Goal: Transaction & Acquisition: Purchase product/service

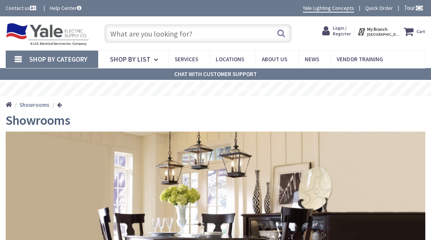
click at [413, 33] on icon at bounding box center [410, 32] width 13 height 14
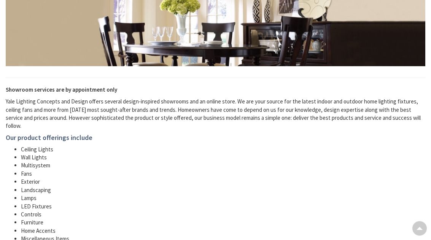
click at [31, 180] on li "Exterior" at bounding box center [223, 182] width 405 height 8
click at [34, 178] on li "Exterior" at bounding box center [223, 182] width 405 height 8
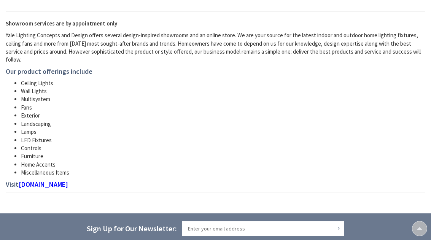
scroll to position [258, 0]
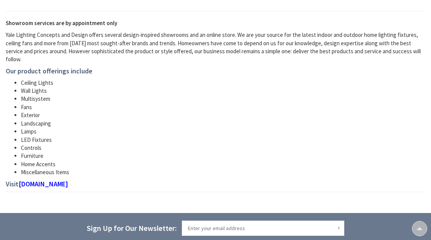
click at [68, 185] on link "yalelightingconcepts.com" at bounding box center [43, 184] width 49 height 8
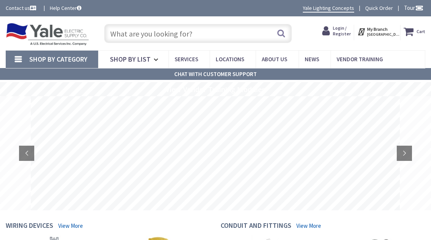
click at [145, 59] on span "Shop By List" at bounding box center [130, 59] width 41 height 9
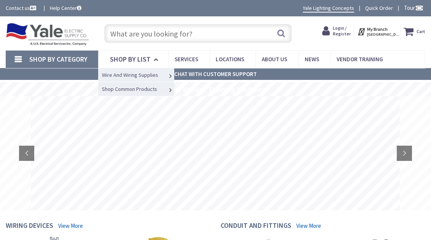
click at [153, 60] on link "Shop By List" at bounding box center [133, 60] width 70 height 18
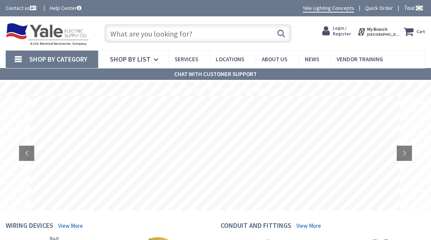
click at [152, 55] on link "Shop By List" at bounding box center [133, 60] width 70 height 18
click at [76, 61] on span "Shop By Category" at bounding box center [58, 59] width 58 height 9
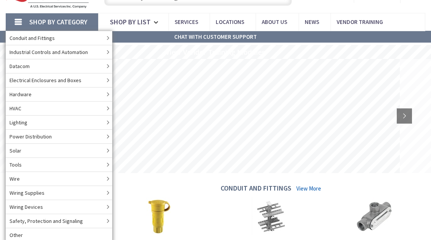
scroll to position [41, 0]
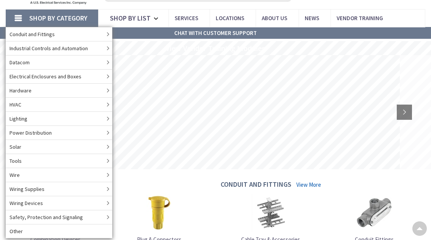
click at [81, 19] on span "Shop By Category" at bounding box center [58, 18] width 58 height 9
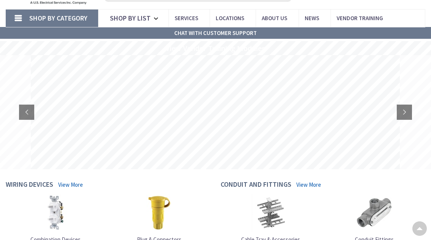
click at [237, 15] on span "Locations" at bounding box center [230, 17] width 29 height 7
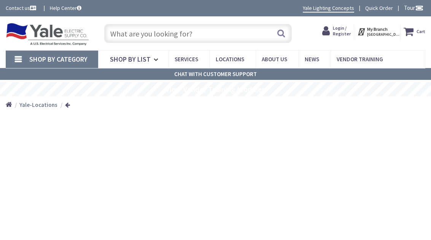
click at [262, 32] on input "text" at bounding box center [198, 33] width 188 height 19
type input "White outdoor wall lamps"
click at [279, 37] on button "Search" at bounding box center [281, 33] width 10 height 17
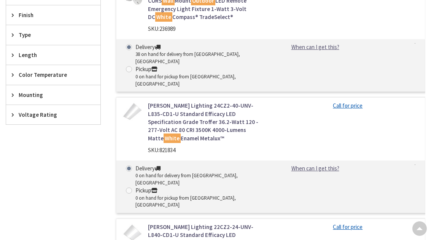
scroll to position [323, 0]
